Goal: Find specific page/section: Find specific page/section

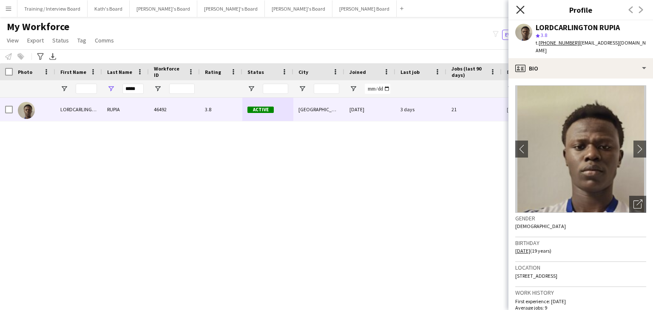
click at [520, 10] on icon at bounding box center [520, 10] width 8 height 8
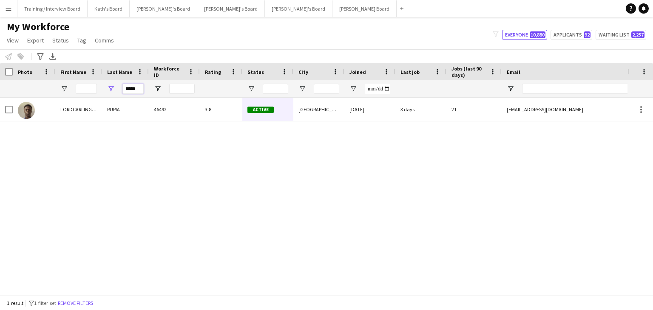
drag, startPoint x: 141, startPoint y: 89, endPoint x: 119, endPoint y: 89, distance: 21.7
click at [119, 89] on div "*****" at bounding box center [125, 88] width 47 height 17
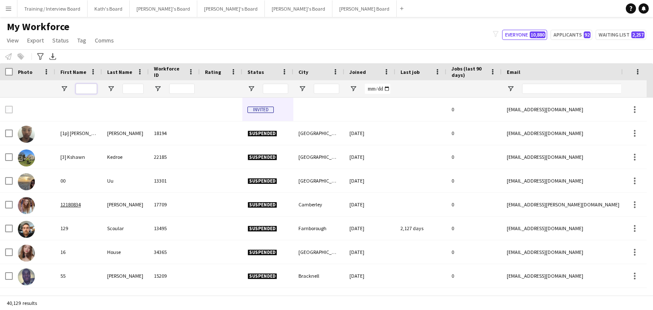
click at [76, 86] on input "First Name Filter Input" at bounding box center [86, 89] width 21 height 10
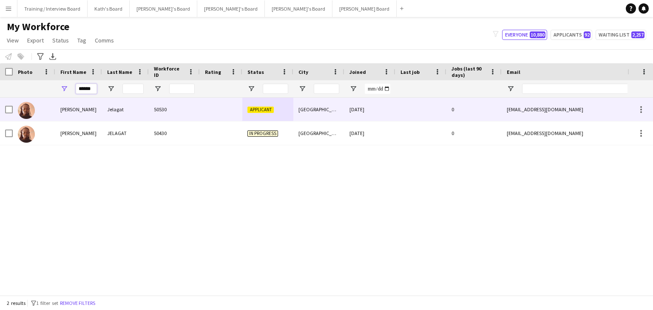
type input "******"
click at [200, 112] on div at bounding box center [221, 109] width 42 height 23
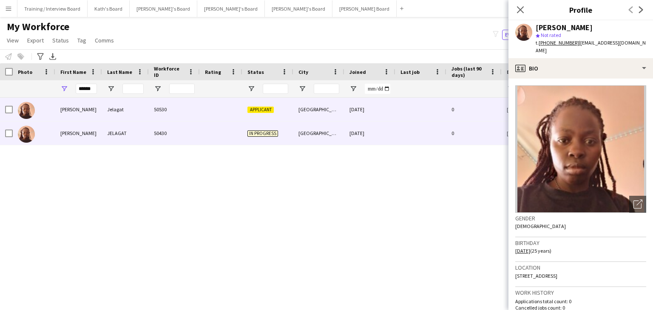
click at [204, 131] on div at bounding box center [221, 133] width 42 height 23
click at [210, 110] on div at bounding box center [221, 109] width 42 height 23
click at [207, 133] on div at bounding box center [221, 133] width 42 height 23
click at [210, 111] on div at bounding box center [221, 109] width 42 height 23
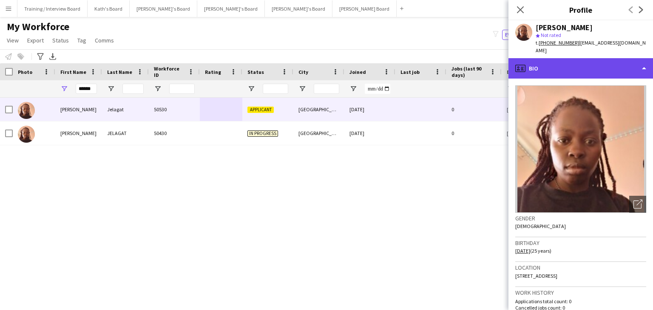
click at [612, 58] on div "profile Bio" at bounding box center [580, 68] width 144 height 20
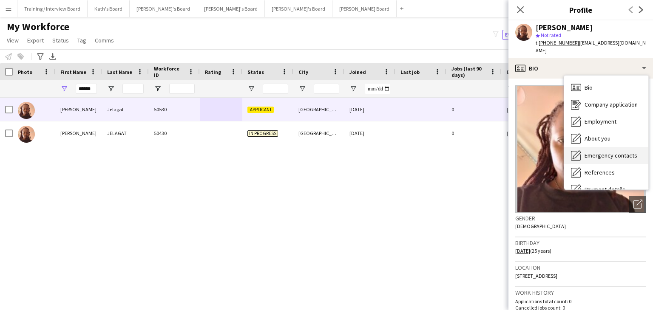
drag, startPoint x: 650, startPoint y: 85, endPoint x: 644, endPoint y: 153, distance: 68.3
click at [644, 153] on div "Bio Bio Company application Company application Employment Employment About you…" at bounding box center [605, 132] width 85 height 115
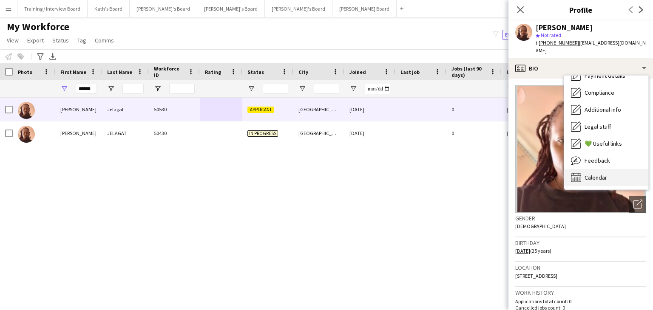
click at [625, 169] on div "Calendar Calendar" at bounding box center [606, 177] width 84 height 17
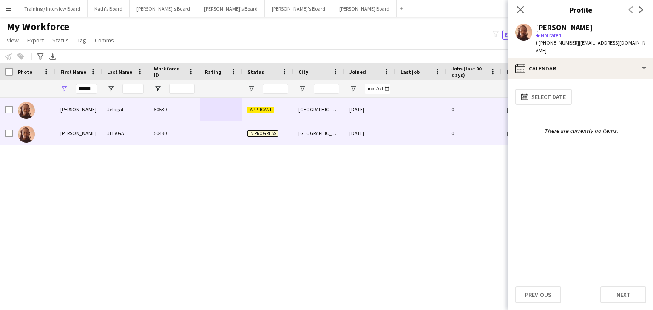
click at [283, 133] on div "In progress" at bounding box center [267, 133] width 51 height 23
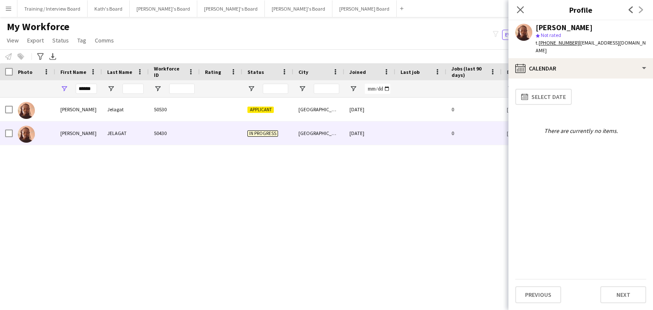
click at [310, 189] on div "[PERSON_NAME] Jelagat 50530 Applicant [GEOGRAPHIC_DATA] [DATE] 0 [EMAIL_ADDRESS…" at bounding box center [313, 193] width 627 height 191
click at [404, 40] on div "My Workforce View Views Default view Compliance RTW Checks [GEOGRAPHIC_DATA] Se…" at bounding box center [326, 34] width 653 height 29
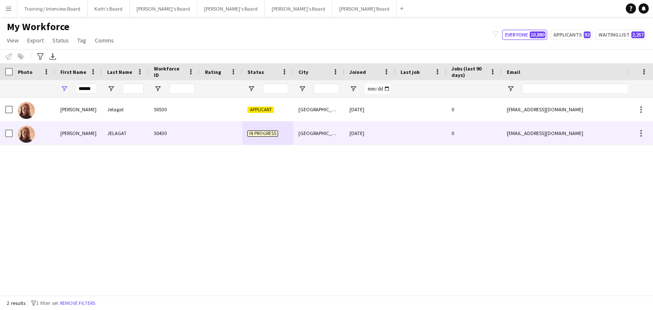
click at [134, 133] on div "JELAGAT" at bounding box center [125, 133] width 47 height 23
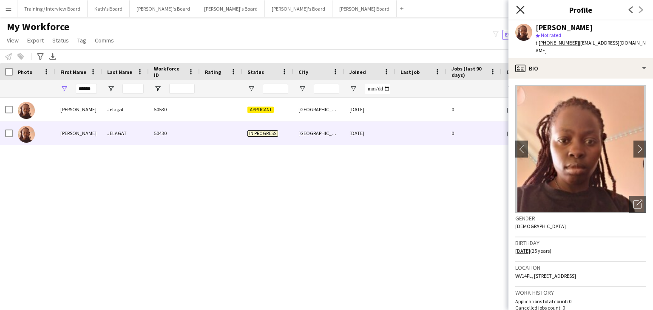
click at [523, 10] on icon "Close pop-in" at bounding box center [520, 10] width 8 height 8
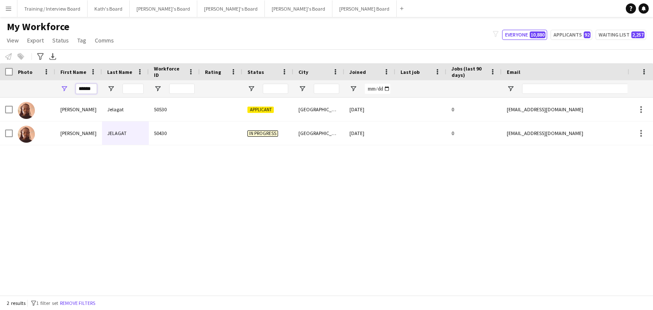
drag, startPoint x: 93, startPoint y: 90, endPoint x: 47, endPoint y: 91, distance: 45.5
click at [47, 91] on div "******" at bounding box center [460, 88] width 921 height 17
